Goal: Information Seeking & Learning: Understand process/instructions

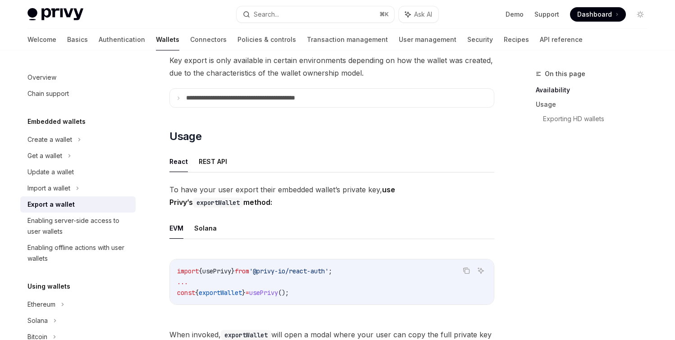
scroll to position [205, 0]
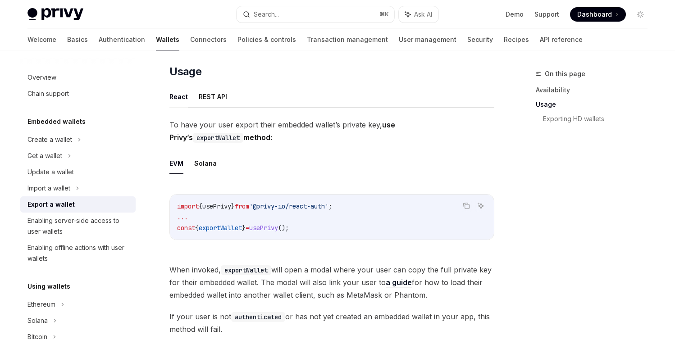
click at [207, 125] on span "To have your user export their embedded wallet’s private key, use Privy’s expor…" at bounding box center [331, 130] width 325 height 25
click at [213, 87] on button "REST API" at bounding box center [213, 96] width 28 height 21
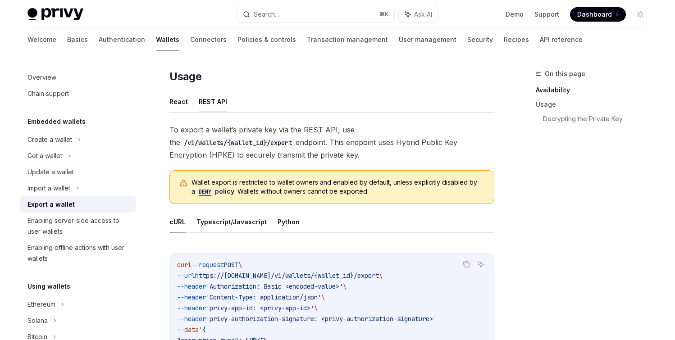
scroll to position [308, 0]
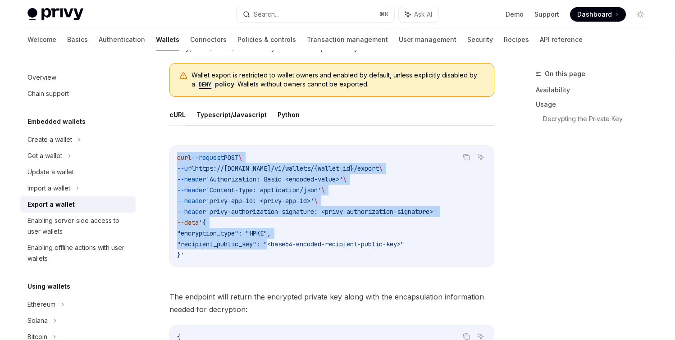
drag, startPoint x: 181, startPoint y: 157, endPoint x: 296, endPoint y: 251, distance: 149.1
click at [275, 249] on code "curl --request POST \ --url https://[DOMAIN_NAME]/v1/wallets/{wallet_id}/export…" at bounding box center [331, 206] width 309 height 108
click at [296, 251] on code "curl --request POST \ --url https://[DOMAIN_NAME]/v1/wallets/{wallet_id}/export…" at bounding box center [331, 206] width 309 height 108
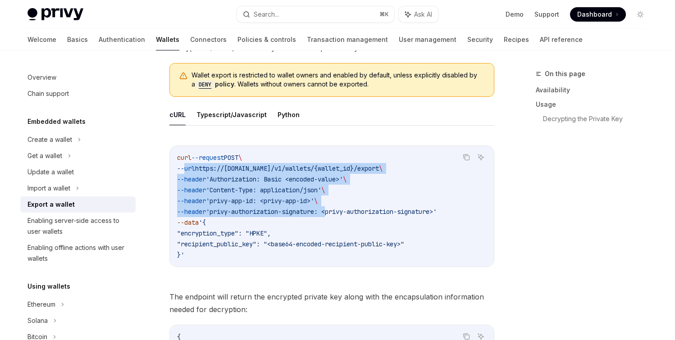
drag, startPoint x: 238, startPoint y: 184, endPoint x: 341, endPoint y: 214, distance: 107.4
click at [341, 214] on code "curl --request POST \ --url https://[DOMAIN_NAME]/v1/wallets/{wallet_id}/export…" at bounding box center [331, 206] width 309 height 108
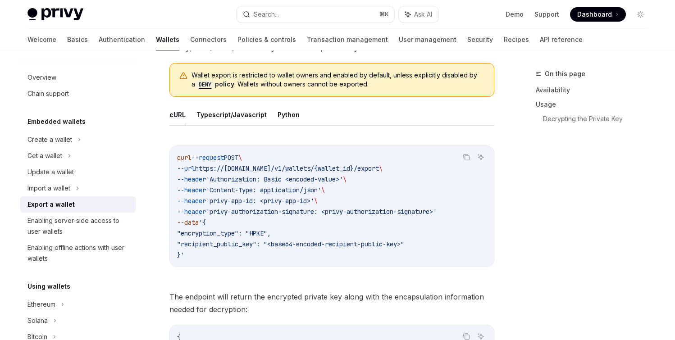
click at [341, 218] on code "curl --request POST \ --url https://[DOMAIN_NAME]/v1/wallets/{wallet_id}/export…" at bounding box center [331, 206] width 309 height 108
click at [249, 178] on span "'Authorization: Basic <encoded-value>'" at bounding box center [274, 179] width 137 height 8
click at [290, 178] on span "'Authorization: Basic <encoded-value>'" at bounding box center [274, 179] width 137 height 8
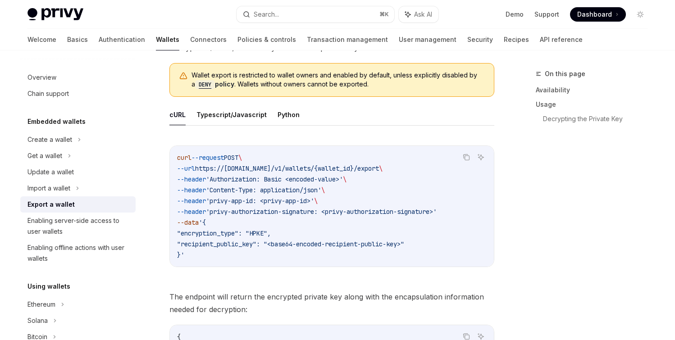
click at [324, 178] on span "'Authorization: Basic <encoded-value>'" at bounding box center [274, 179] width 137 height 8
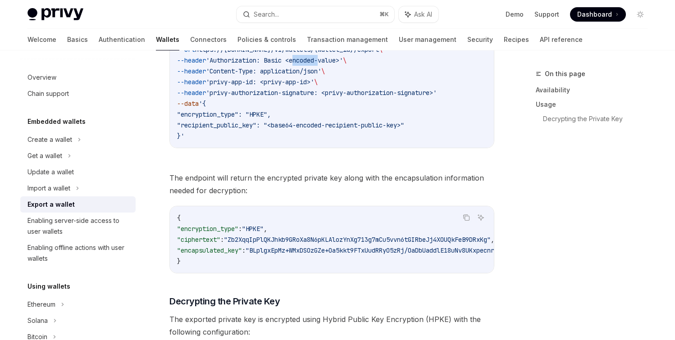
scroll to position [240, 0]
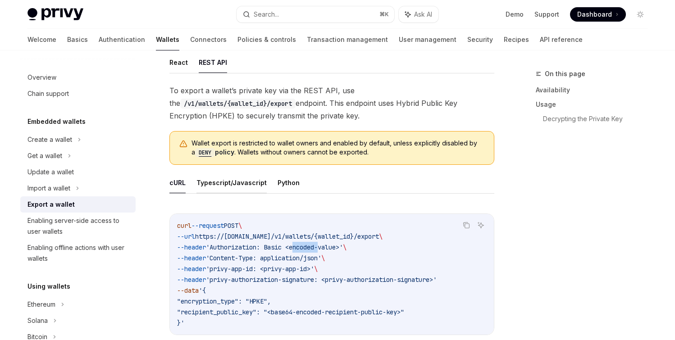
click at [245, 186] on button "Typescript/Javascript" at bounding box center [231, 182] width 70 height 21
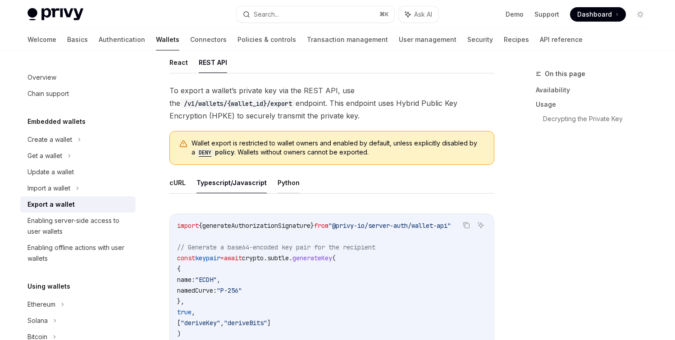
click at [283, 186] on button "Python" at bounding box center [288, 182] width 22 height 21
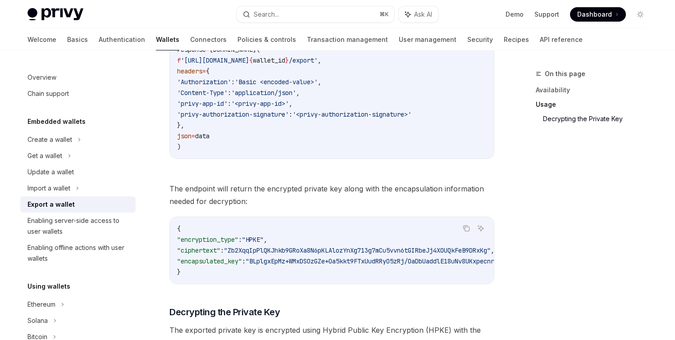
scroll to position [748, 0]
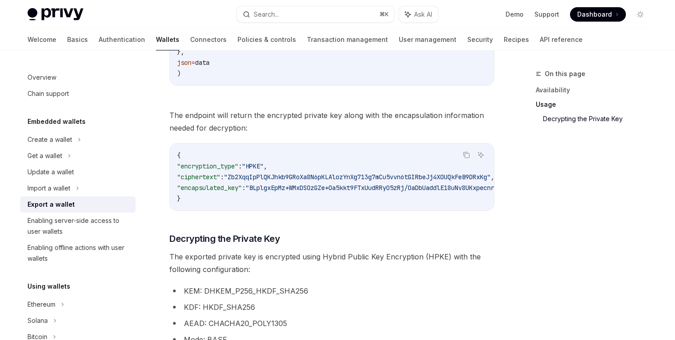
click at [315, 208] on div "{ "encryption_type" : "HPKE" , "ciphertext" : "Zb2XqqIpPlQKJhkb9GRoXa8N6pKLAloz…" at bounding box center [332, 177] width 324 height 67
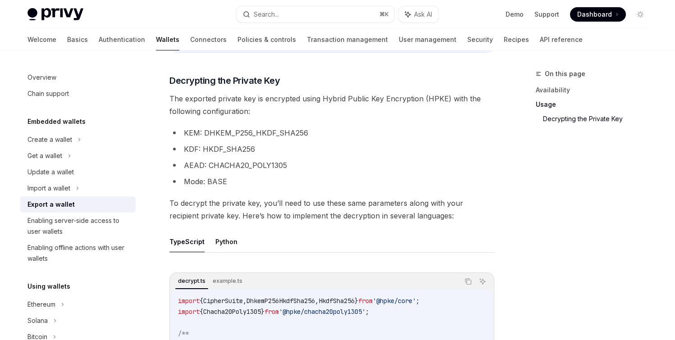
scroll to position [893, 0]
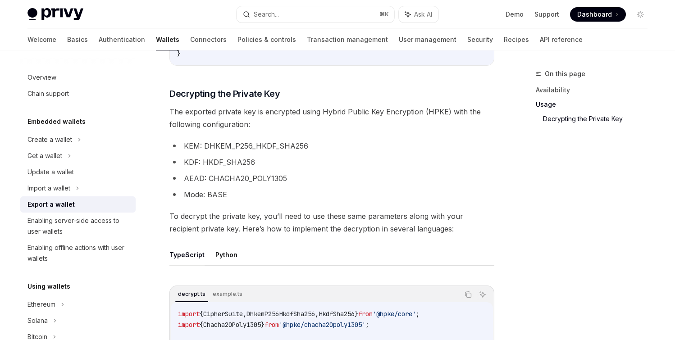
click at [220, 150] on li "KEM: DHKEM_P256_HKDF_SHA256" at bounding box center [331, 146] width 325 height 13
click at [220, 149] on li "KEM: DHKEM_P256_HKDF_SHA256" at bounding box center [331, 146] width 325 height 13
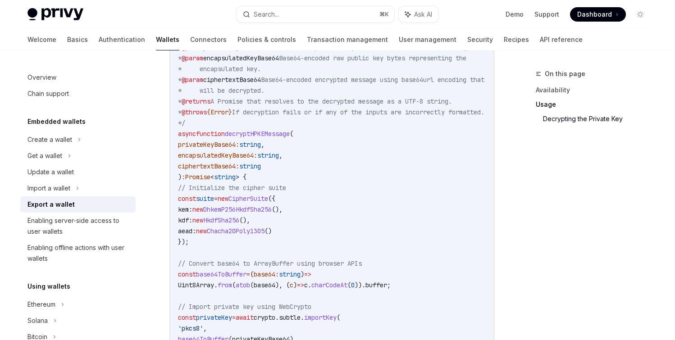
scroll to position [1210, 0]
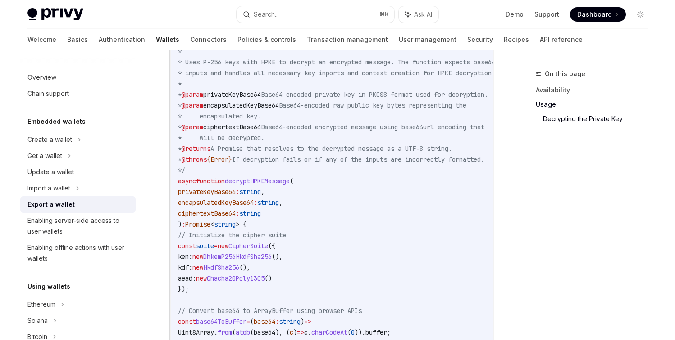
click at [261, 95] on span "privateKeyBase64" at bounding box center [232, 95] width 58 height 8
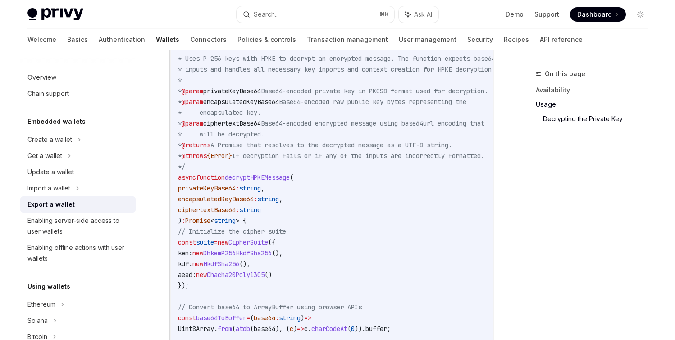
scroll to position [1220, 0]
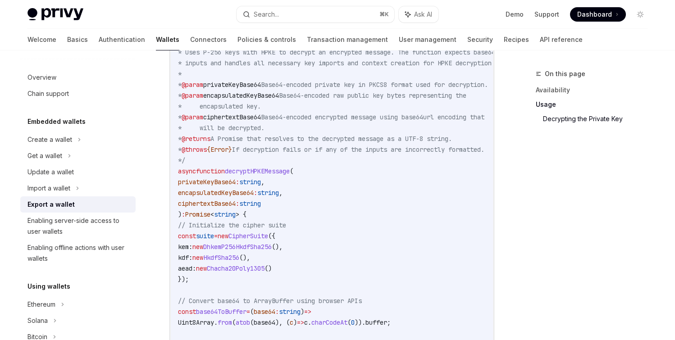
click at [272, 175] on span "decryptHPKEMessage" at bounding box center [257, 171] width 65 height 8
click at [289, 175] on span "decryptHPKEMessage" at bounding box center [257, 171] width 65 height 8
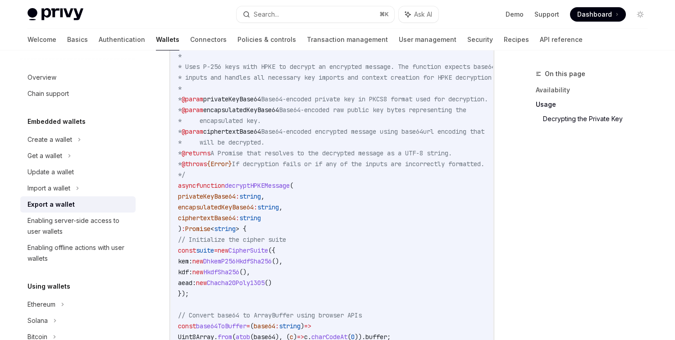
scroll to position [1162, 0]
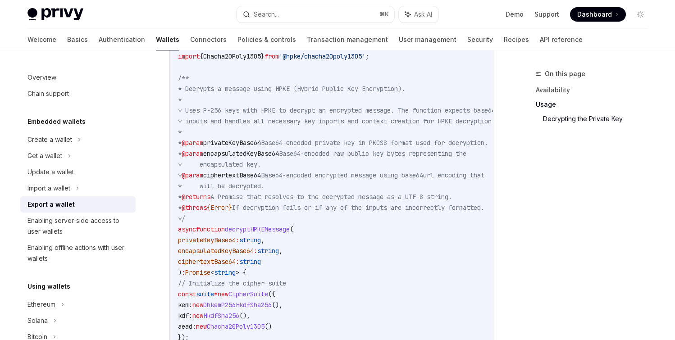
click at [250, 147] on span "privateKeyBase64" at bounding box center [232, 143] width 58 height 8
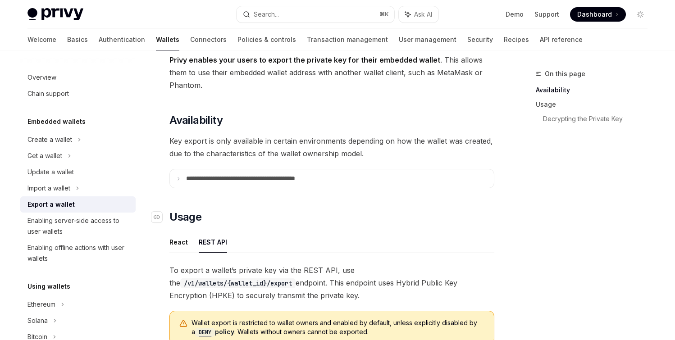
scroll to position [0, 0]
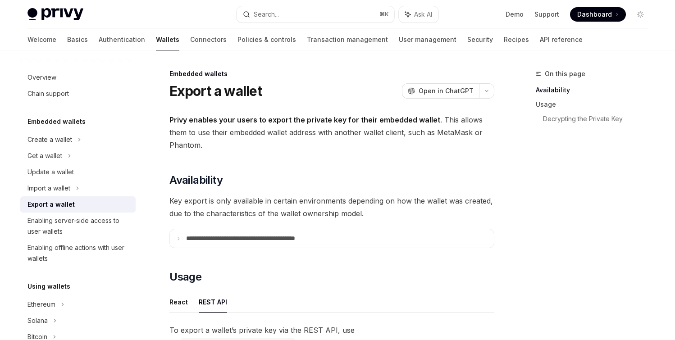
click at [330, 49] on link "Transaction management" at bounding box center [347, 40] width 81 height 22
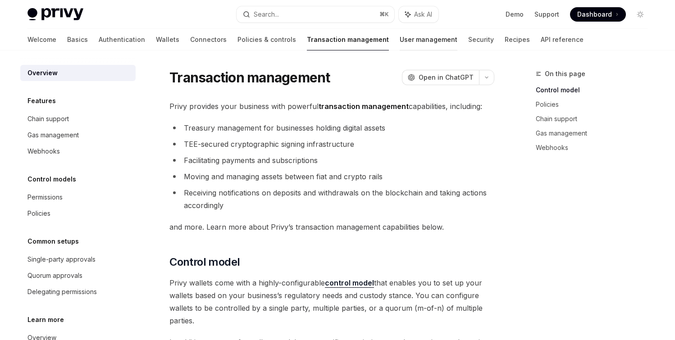
click at [399, 41] on link "User management" at bounding box center [428, 40] width 58 height 22
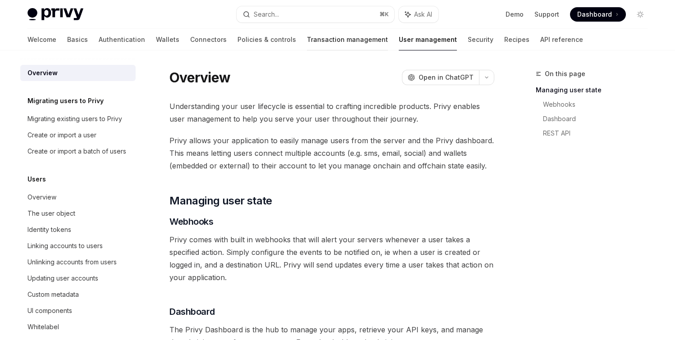
click at [307, 40] on link "Transaction management" at bounding box center [347, 40] width 81 height 22
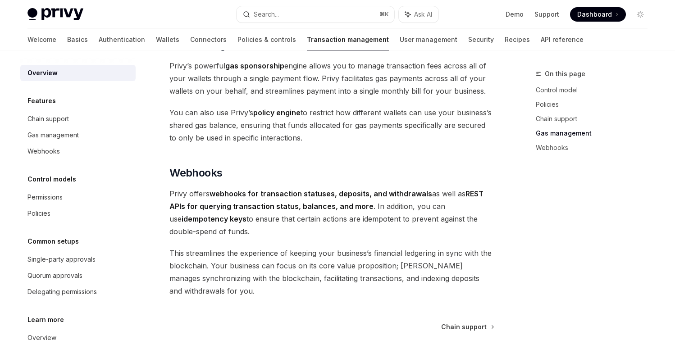
scroll to position [853, 0]
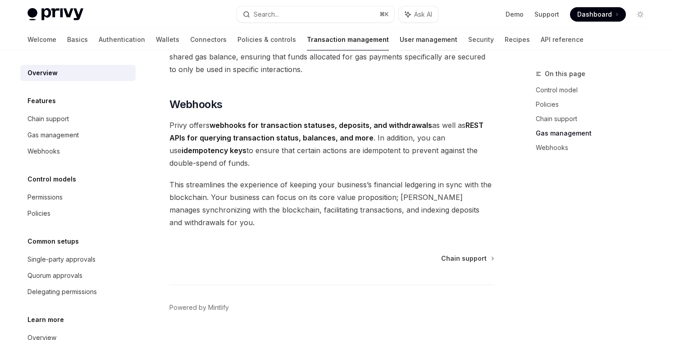
click at [399, 39] on link "User management" at bounding box center [428, 40] width 58 height 22
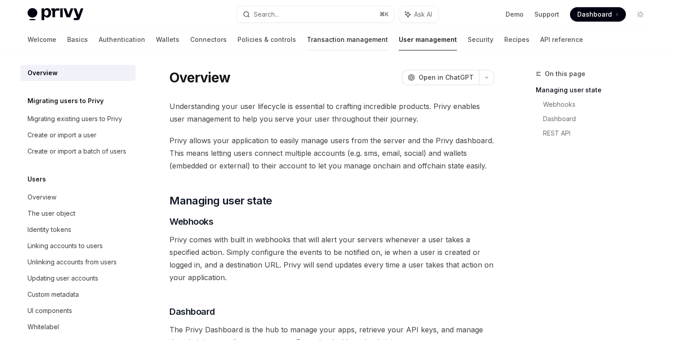
click at [307, 40] on link "Transaction management" at bounding box center [347, 40] width 81 height 22
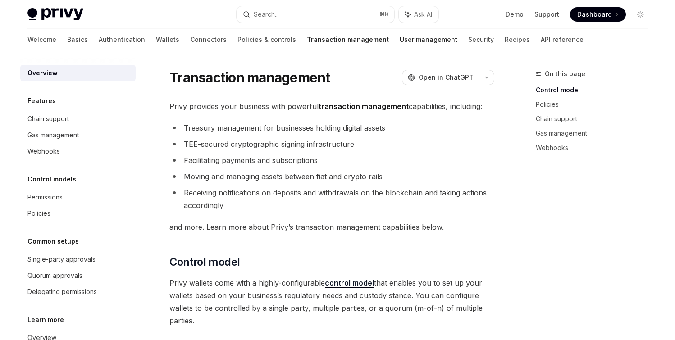
click at [399, 41] on link "User management" at bounding box center [428, 40] width 58 height 22
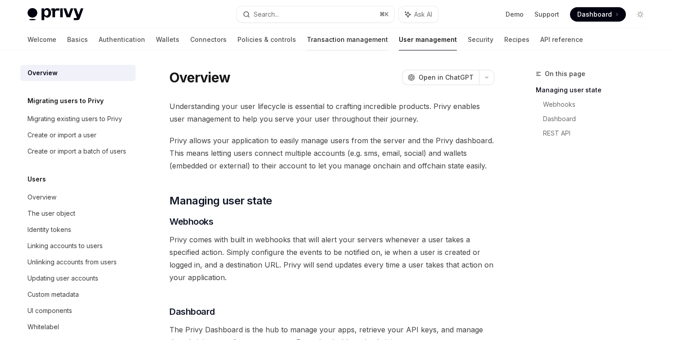
click at [307, 39] on link "Transaction management" at bounding box center [347, 40] width 81 height 22
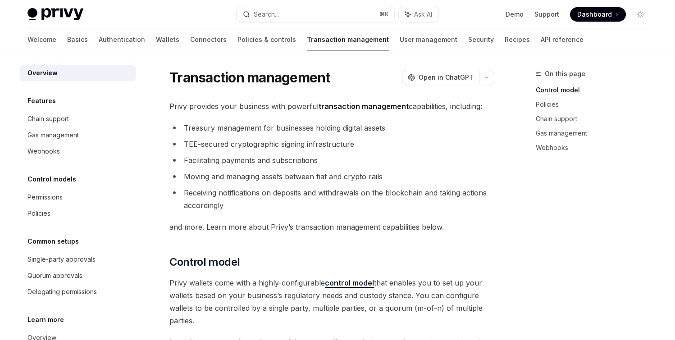
drag, startPoint x: 380, startPoint y: 38, endPoint x: 403, endPoint y: 38, distance: 22.1
click at [399, 38] on link "User management" at bounding box center [428, 40] width 58 height 22
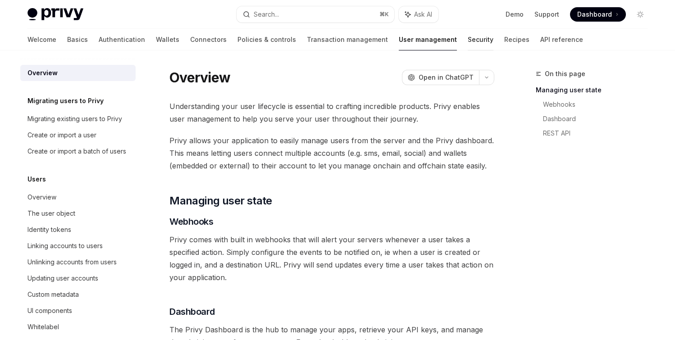
click at [467, 38] on link "Security" at bounding box center [480, 40] width 26 height 22
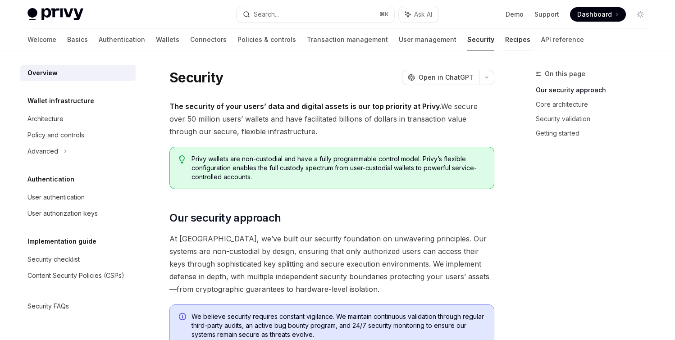
click at [505, 43] on link "Recipes" at bounding box center [517, 40] width 25 height 22
type textarea "*"
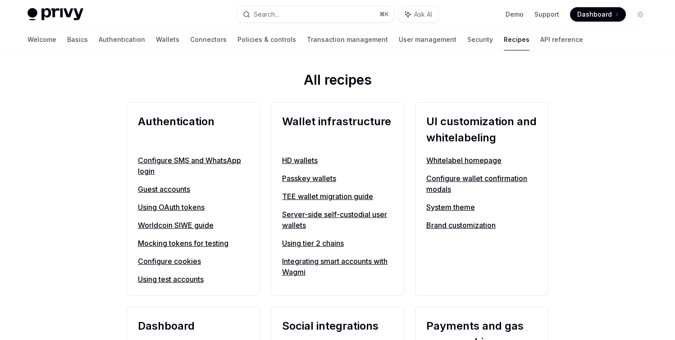
scroll to position [382, 0]
